Goal: Task Accomplishment & Management: Manage account settings

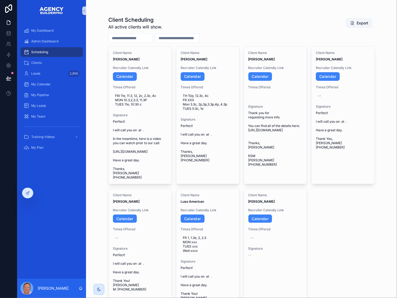
scroll to position [39, 0]
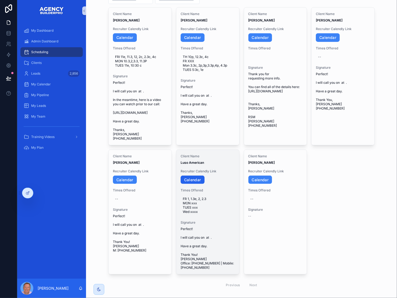
click at [199, 184] on link "Calendar" at bounding box center [193, 180] width 24 height 9
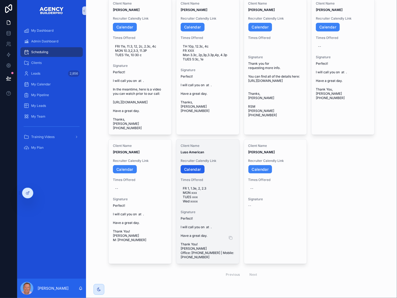
scroll to position [91, 0]
click at [233, 240] on icon "scrollable content" at bounding box center [230, 238] width 4 height 4
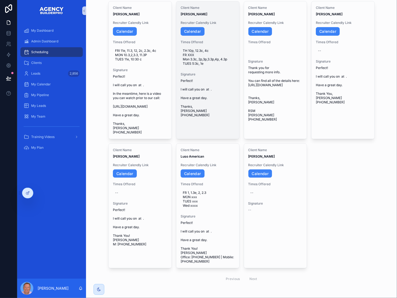
scroll to position [36, 0]
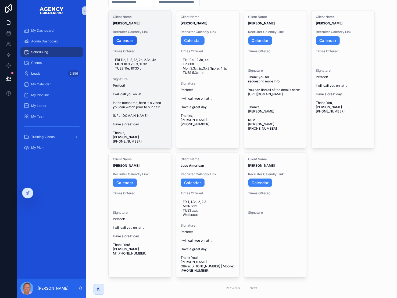
click at [132, 45] on link "Calendar" at bounding box center [125, 40] width 24 height 9
click at [165, 116] on icon "scrollable content" at bounding box center [163, 114] width 4 height 4
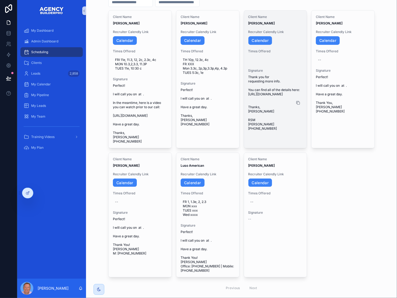
click at [299, 105] on icon "scrollable content" at bounding box center [298, 103] width 4 height 4
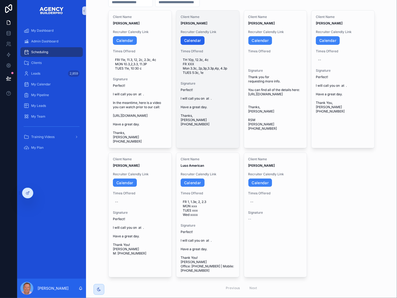
click at [199, 45] on link "Calendar" at bounding box center [193, 40] width 24 height 9
click at [233, 109] on icon "scrollable content" at bounding box center [230, 107] width 4 height 4
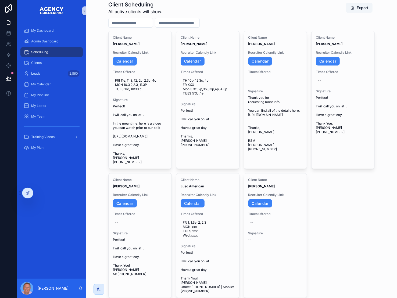
scroll to position [13, 0]
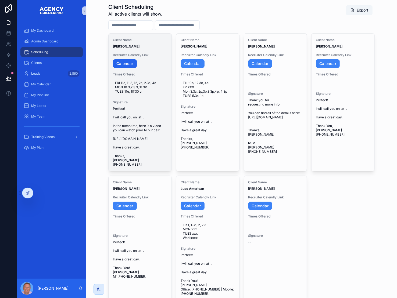
click at [134, 68] on link "Calendar" at bounding box center [125, 63] width 24 height 9
click at [160, 94] on span "FRI 11e, 11.3, 12, 2c, 2.3c, 4c MON 10.3,2,3.3, 11.3P TUES 11e, 10:30 c" at bounding box center [140, 87] width 50 height 13
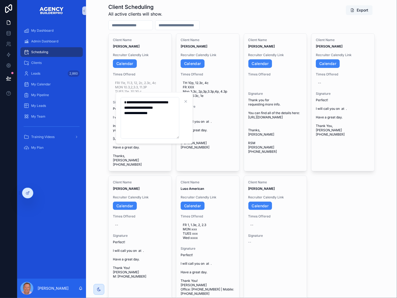
click at [169, 122] on textarea "**********" at bounding box center [150, 118] width 59 height 42
type textarea "**********"
click at [195, 100] on icon "scrollable content" at bounding box center [193, 101] width 4 height 4
